Goal: Task Accomplishment & Management: Use online tool/utility

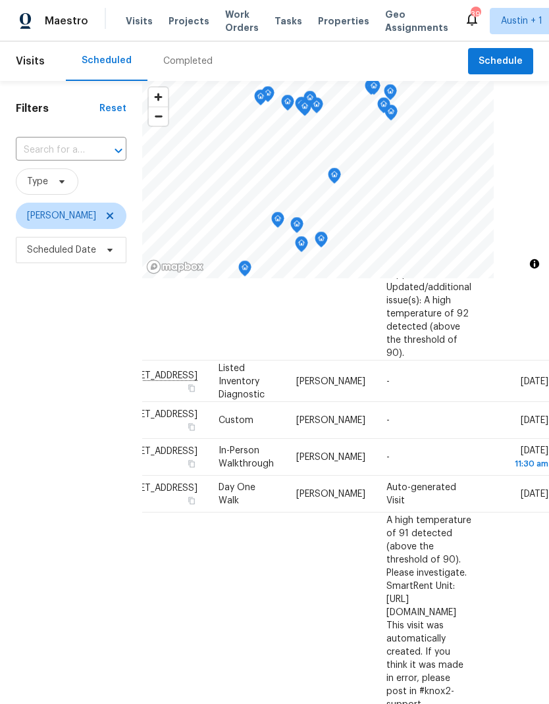
scroll to position [674, 117]
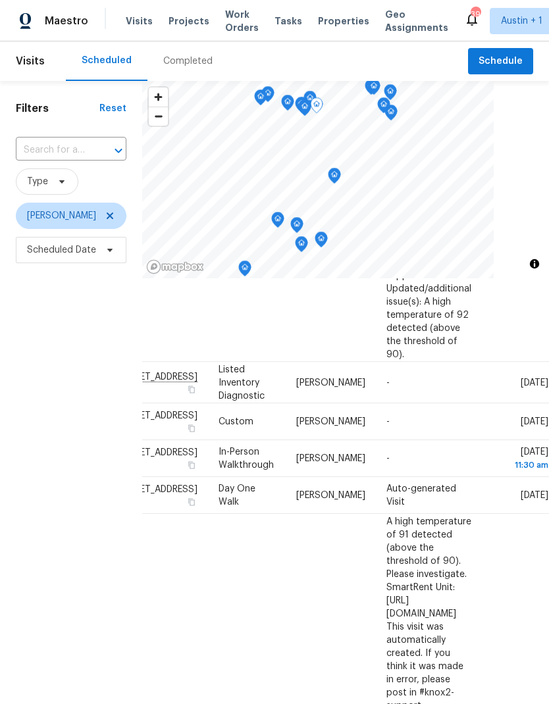
click at [0, 0] on icon at bounding box center [0, 0] width 0 height 0
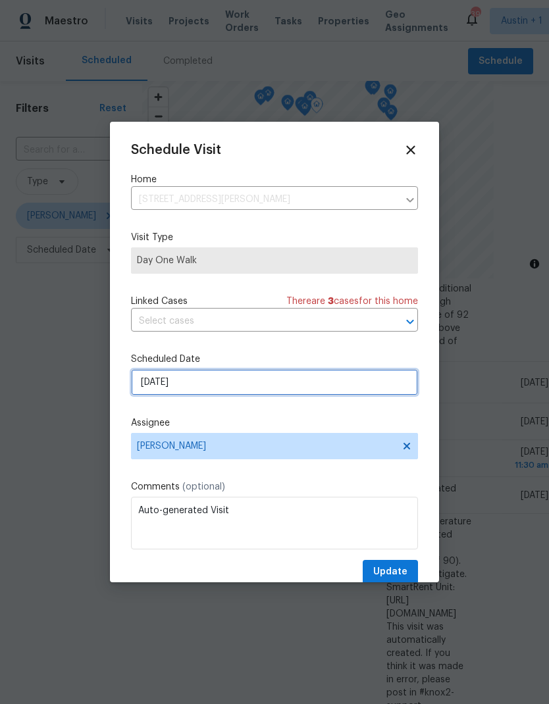
click at [235, 385] on input "9/25/2025" at bounding box center [274, 382] width 287 height 26
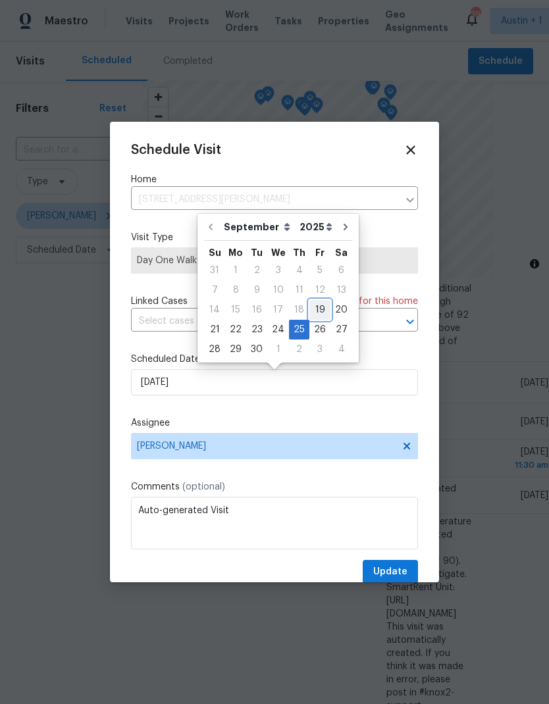
click at [314, 310] on div "19" at bounding box center [319, 310] width 21 height 18
type input "9/19/2025"
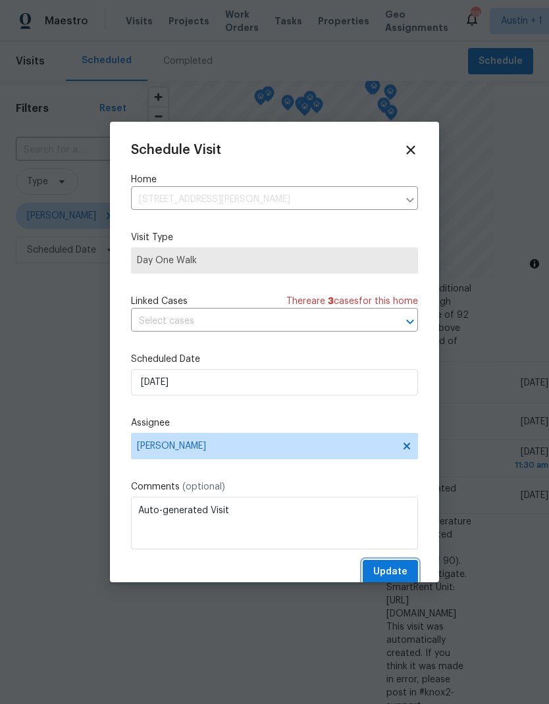
click at [407, 573] on span "Update" at bounding box center [390, 572] width 34 height 16
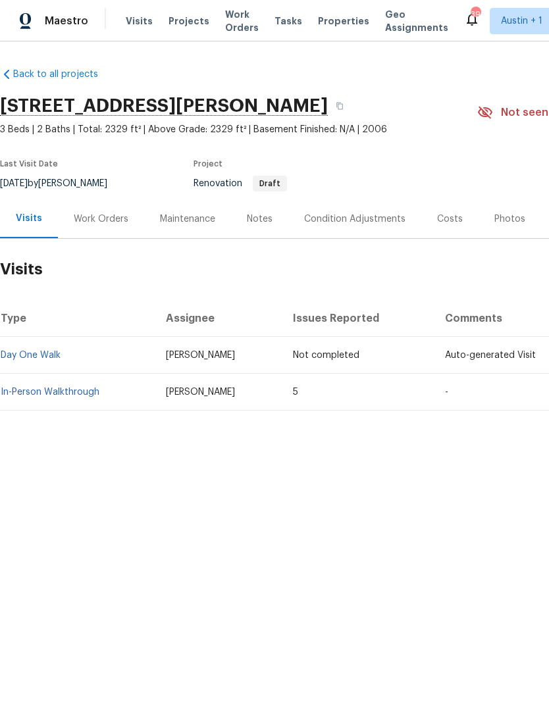
click at [122, 228] on div "Work Orders" at bounding box center [101, 218] width 86 height 39
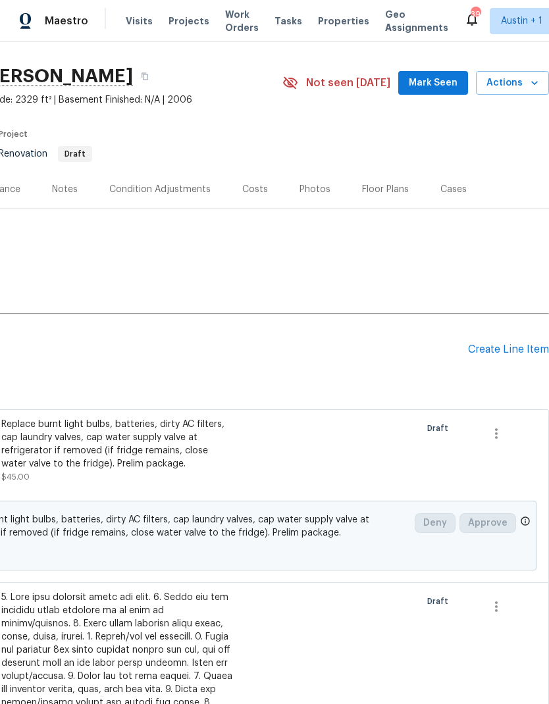
scroll to position [30, 195]
click at [520, 348] on div "Create Line Item" at bounding box center [508, 349] width 81 height 12
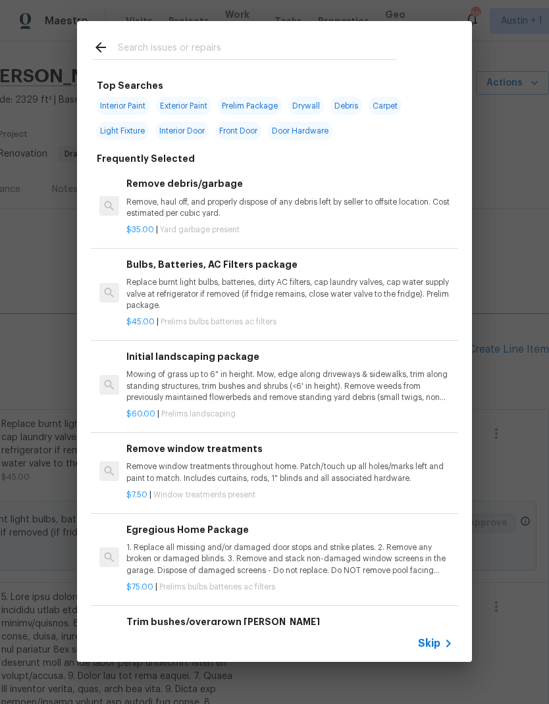
click at [136, 108] on span "Interior Paint" at bounding box center [122, 106] width 53 height 18
type input "Interior Paint"
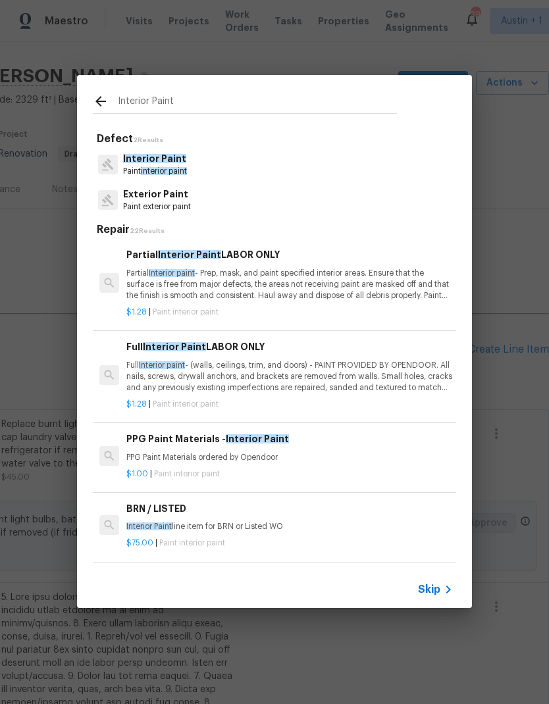
click at [359, 284] on p "Partial Interior paint - Prep, mask, and paint specified interior areas. Ensure…" at bounding box center [289, 285] width 326 height 34
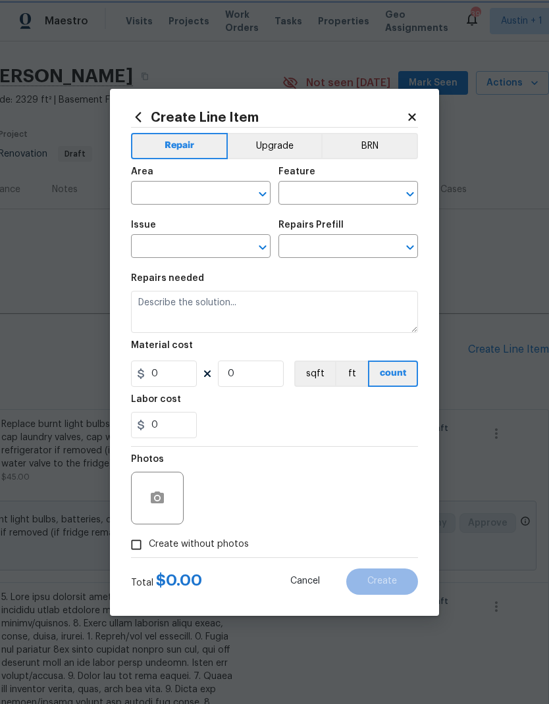
type input "Overall Paint"
type input "Interior Paint"
type input "Partial Interior Paint LABOR ONLY $1.28"
type textarea "Partial Interior paint - Prep, mask, and paint specified interior areas. Ensure…"
type input "1.28"
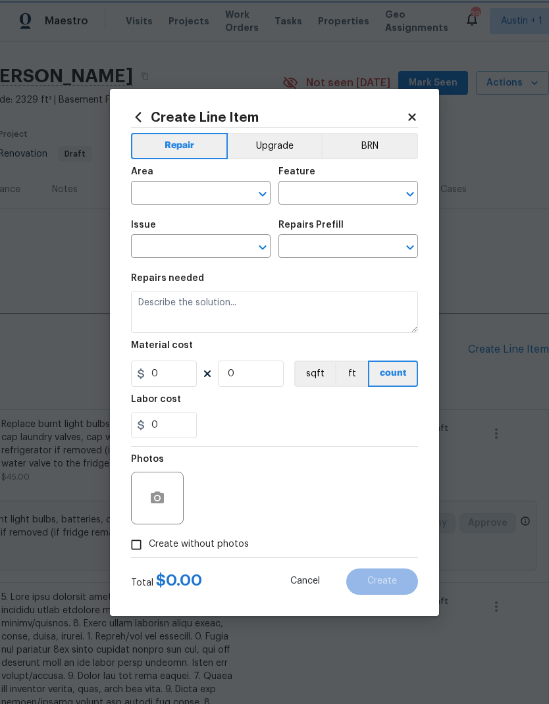
type input "1"
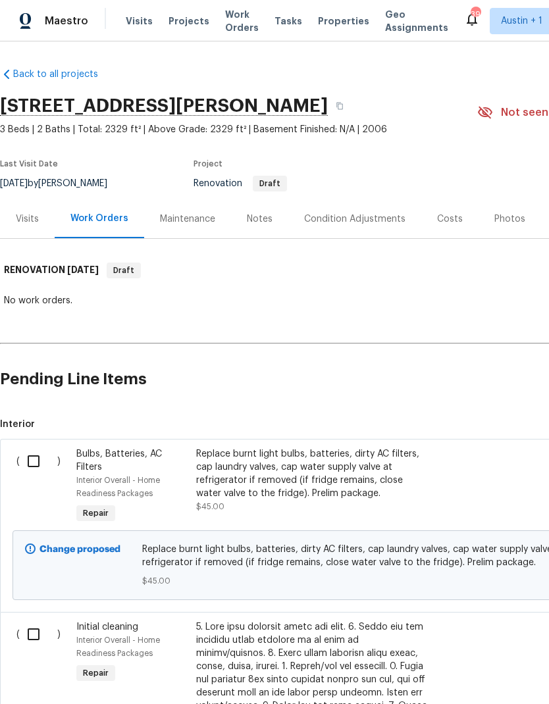
scroll to position [0, 0]
click at [351, 103] on button "button" at bounding box center [340, 106] width 24 height 24
